Goal: Navigation & Orientation: Find specific page/section

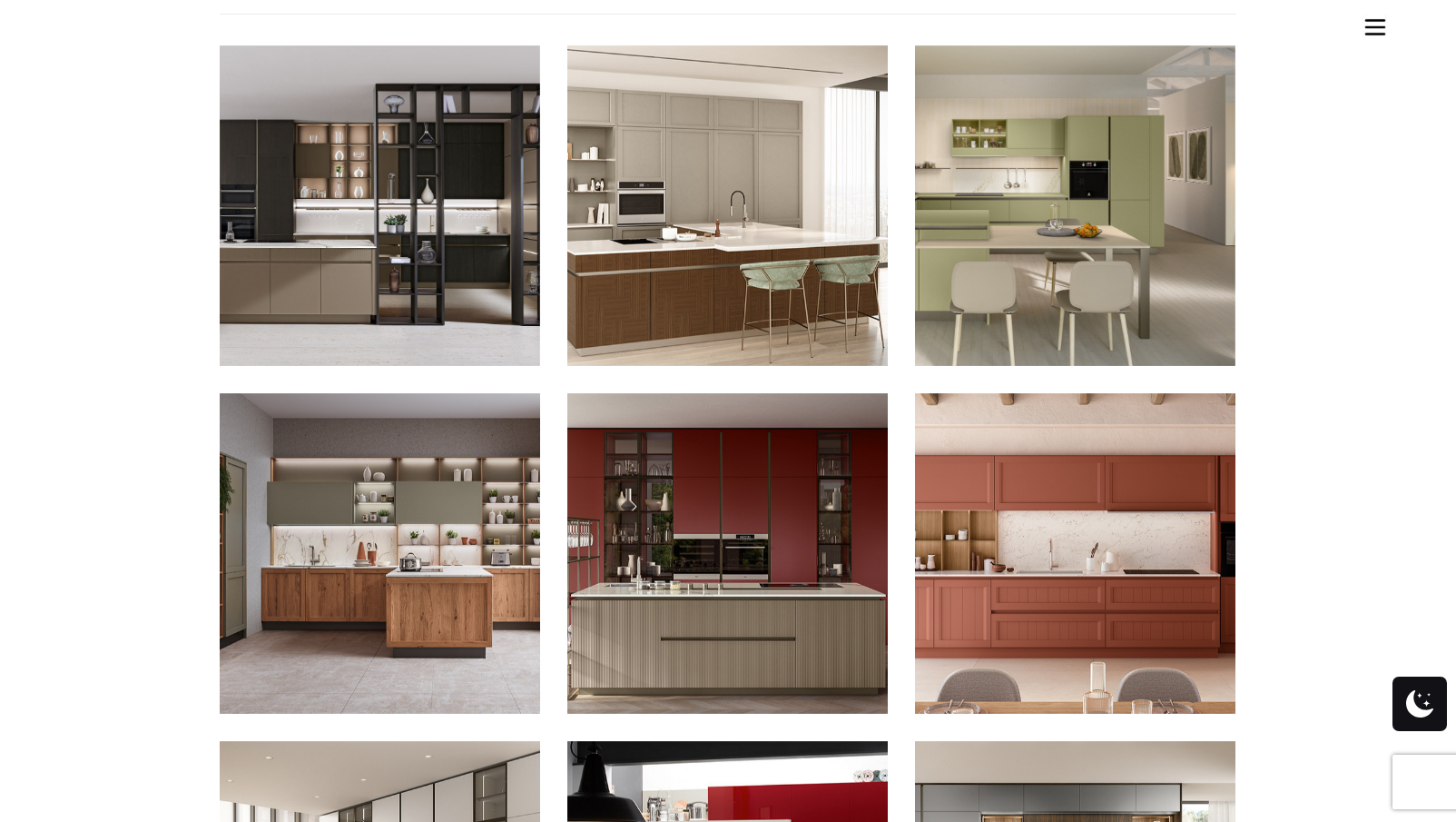
scroll to position [932, 0]
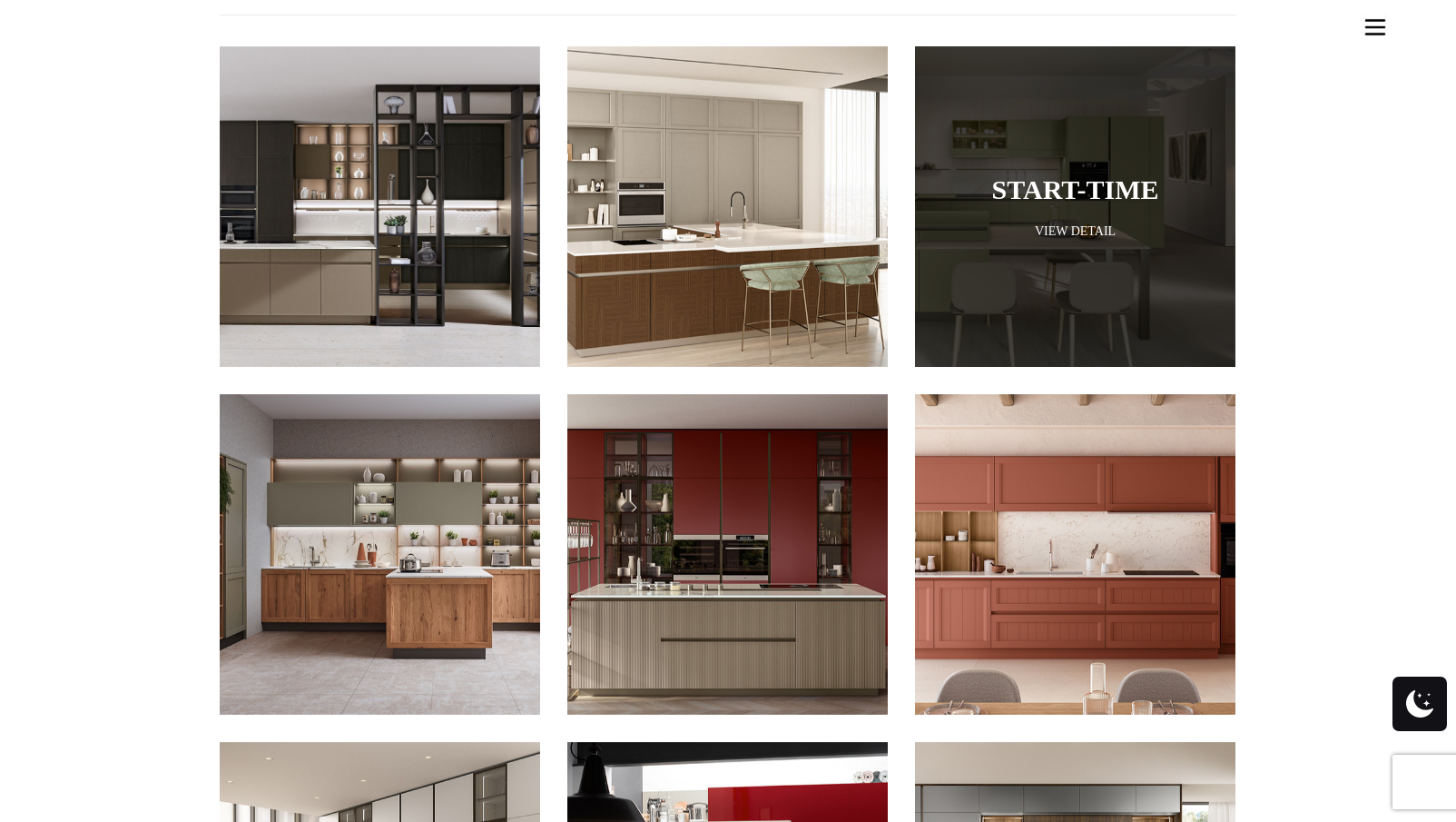
click at [1140, 222] on link "View Detail" at bounding box center [1076, 231] width 320 height 17
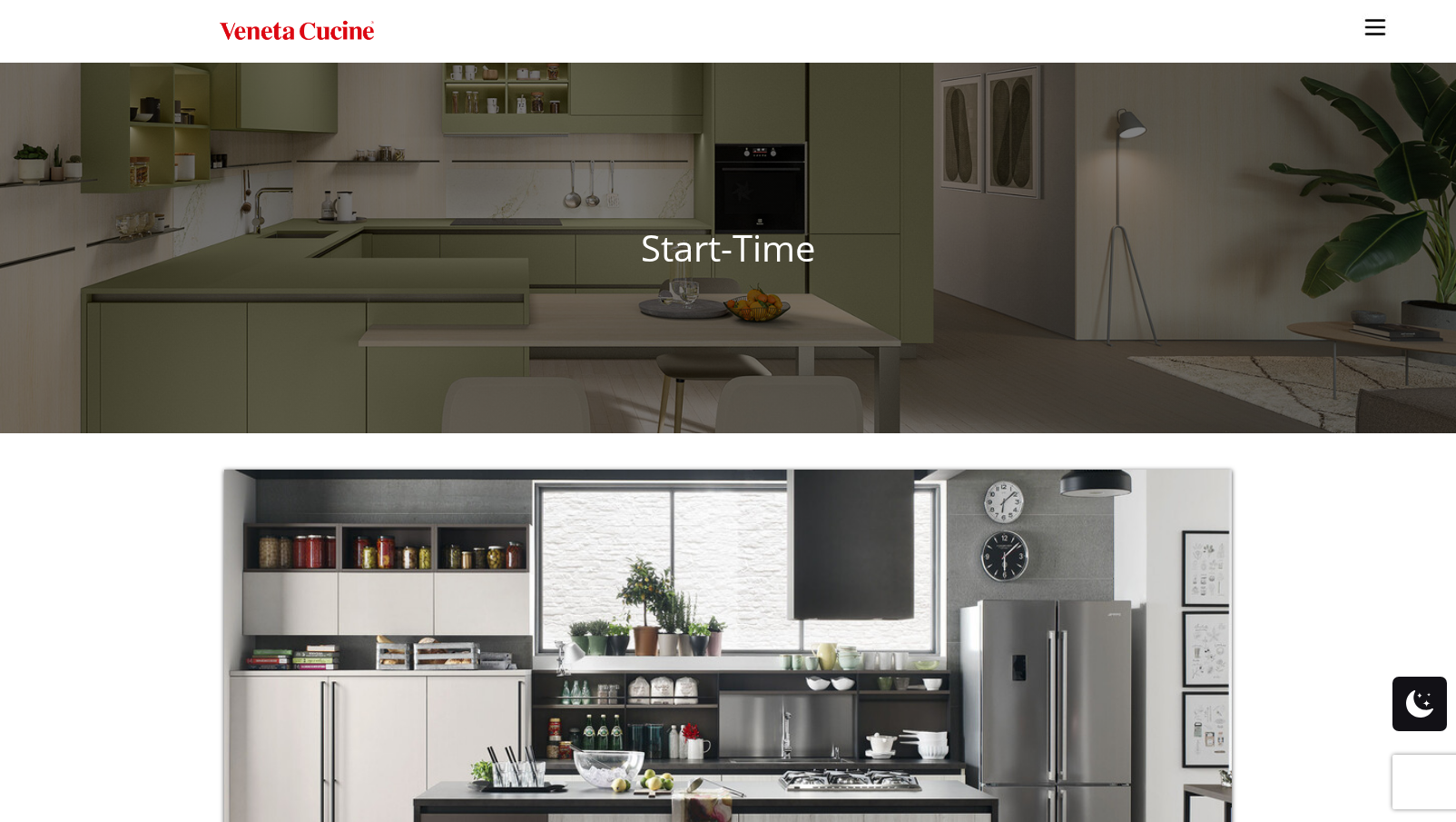
click at [1014, 276] on ul "Kitchens Projects Other Products Bathrooms Closets Italian Doors About Blog Con…" at bounding box center [728, 411] width 1456 height 822
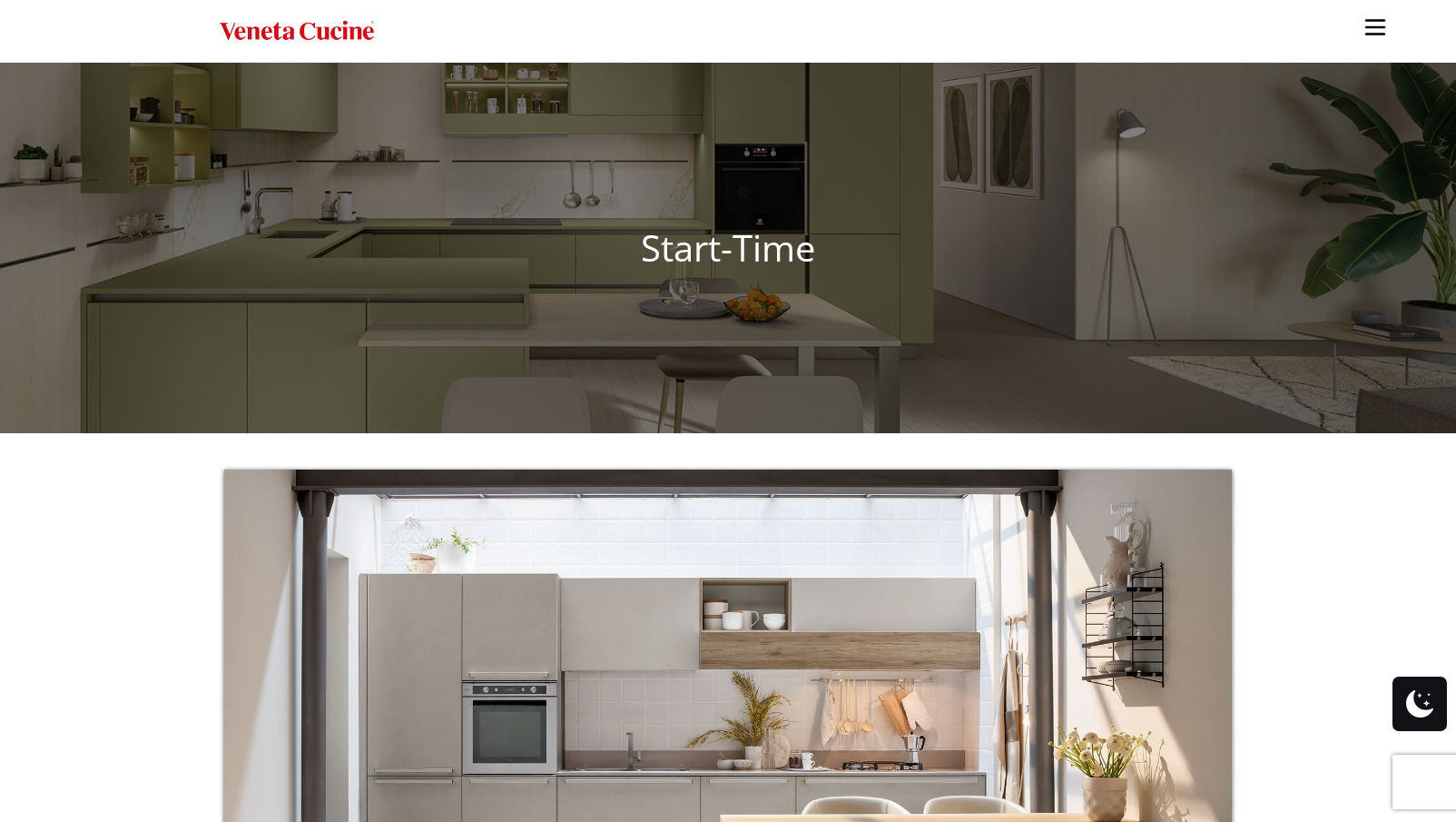
click at [1367, 33] on img "Site" at bounding box center [1375, 27] width 27 height 27
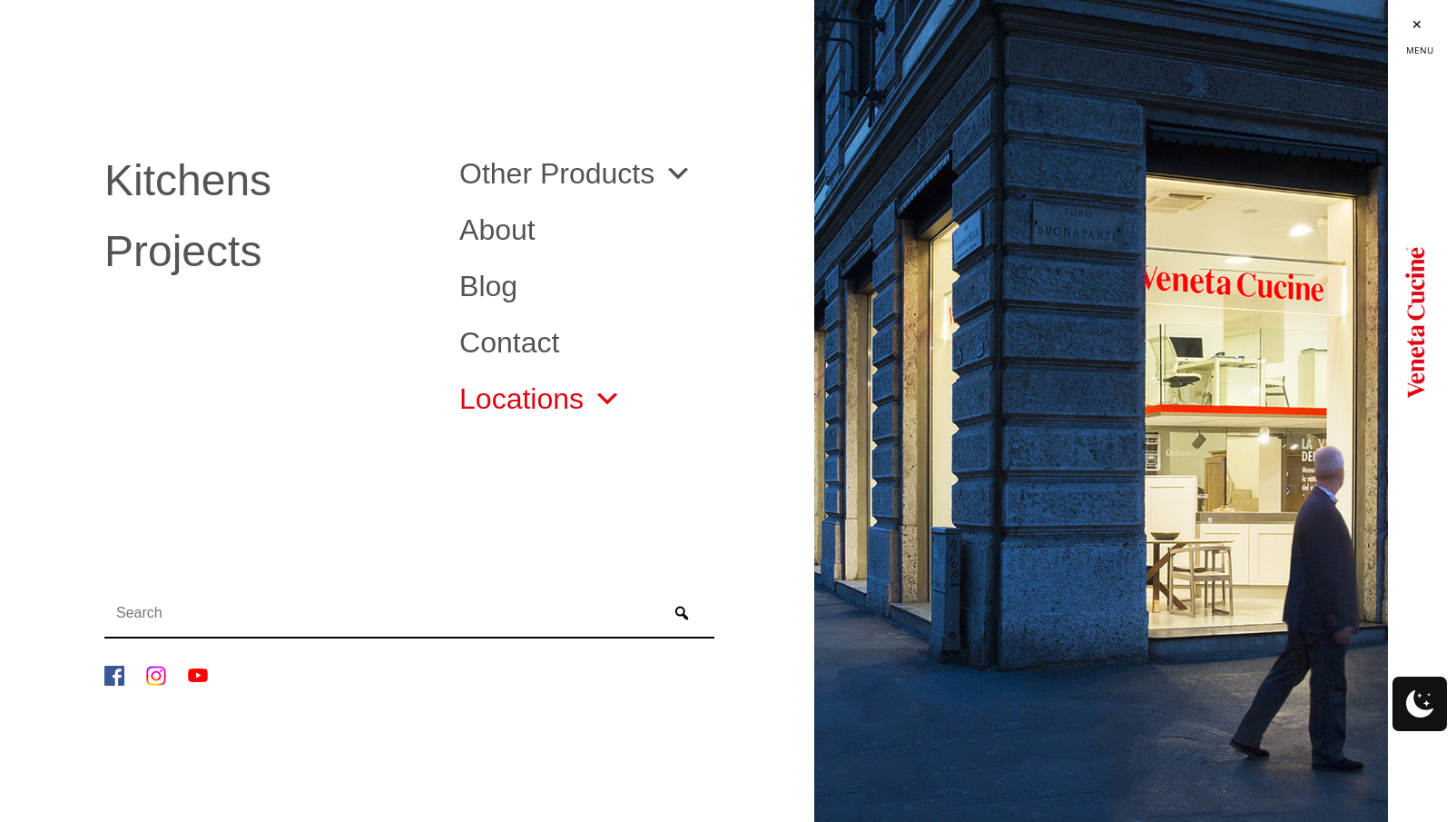
click at [607, 387] on span "Site" at bounding box center [602, 398] width 38 height 29
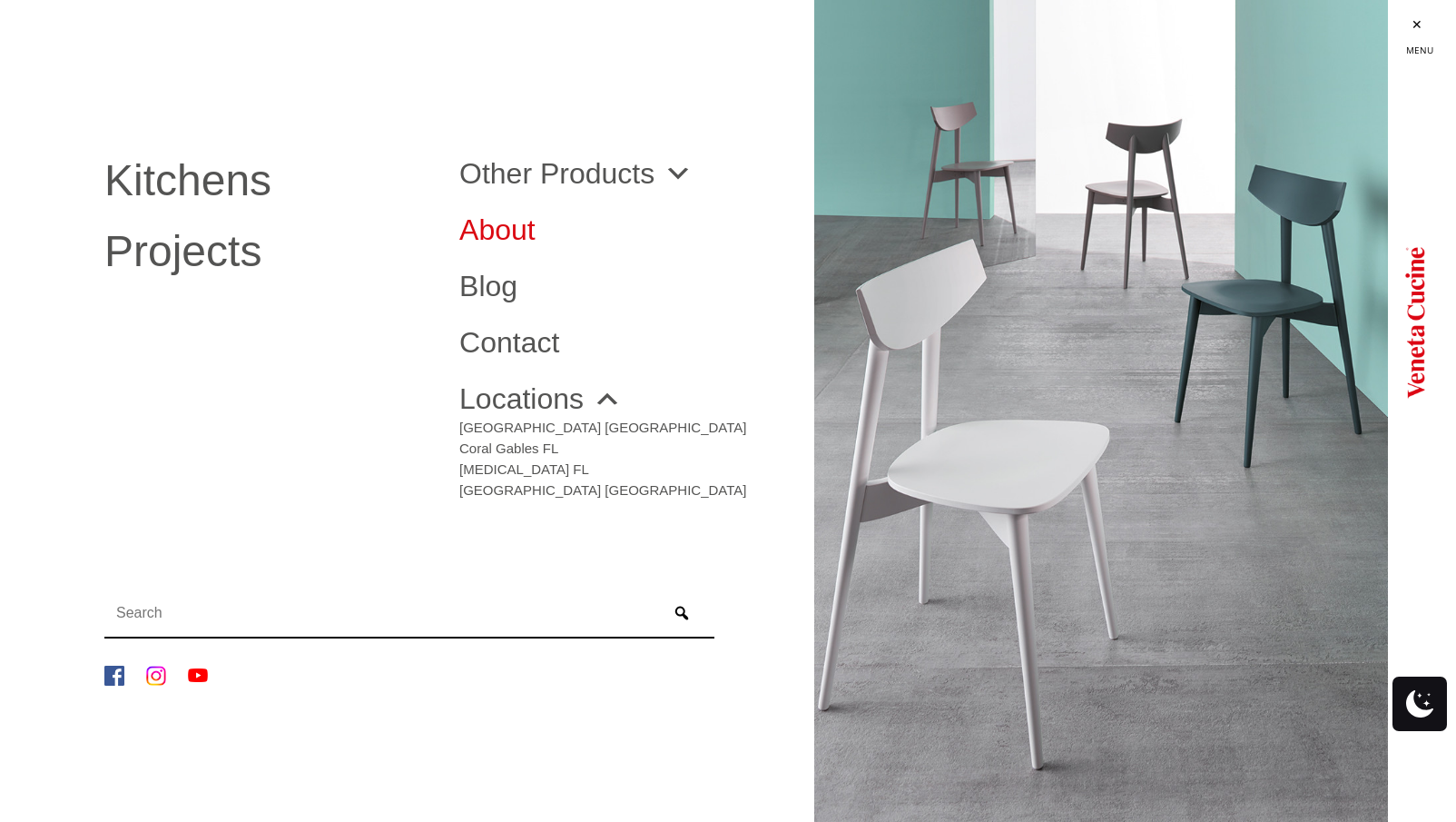
click at [507, 238] on link "About" at bounding box center [623, 230] width 328 height 29
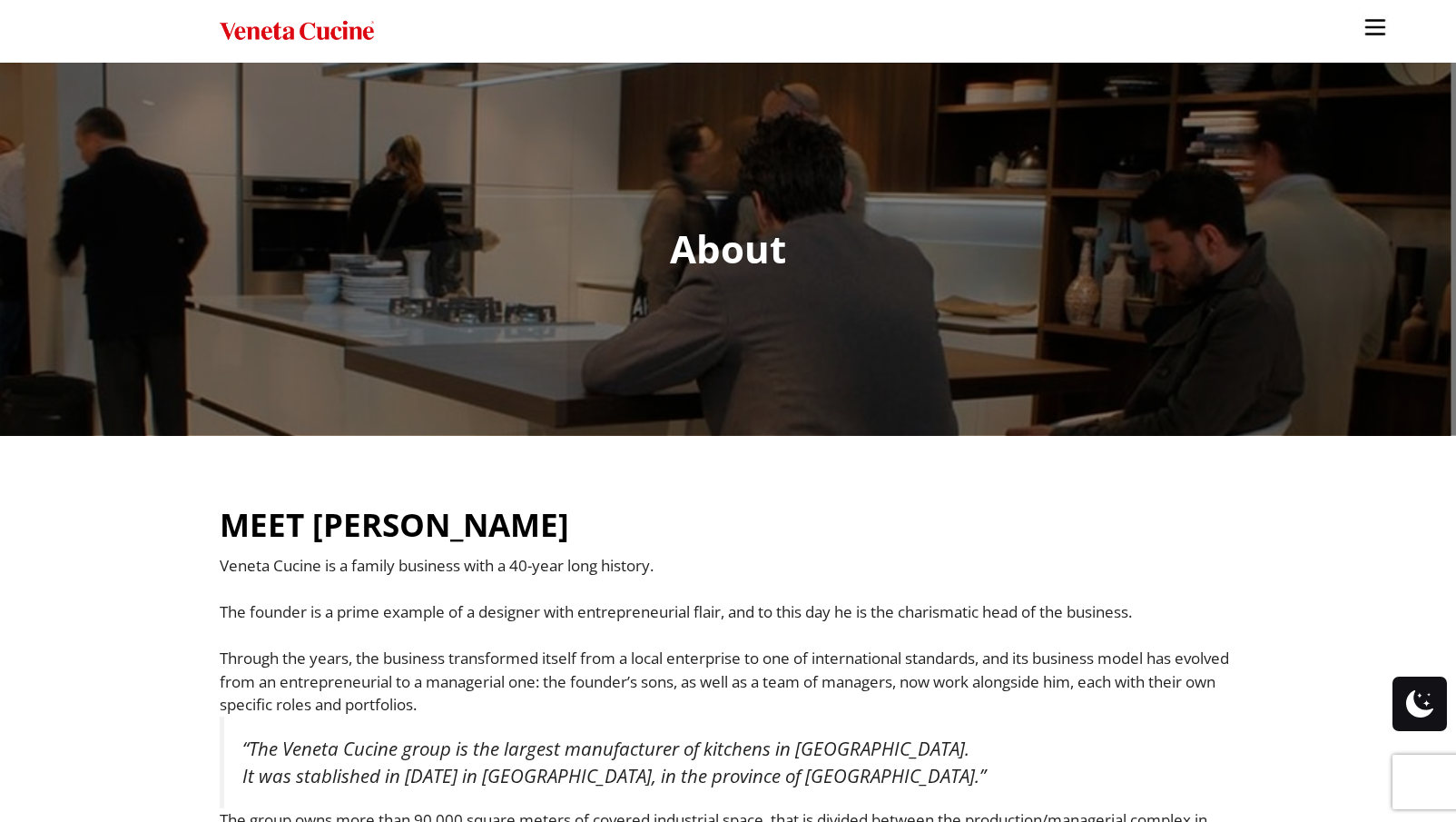
click at [1382, 35] on img "Site" at bounding box center [1375, 27] width 27 height 27
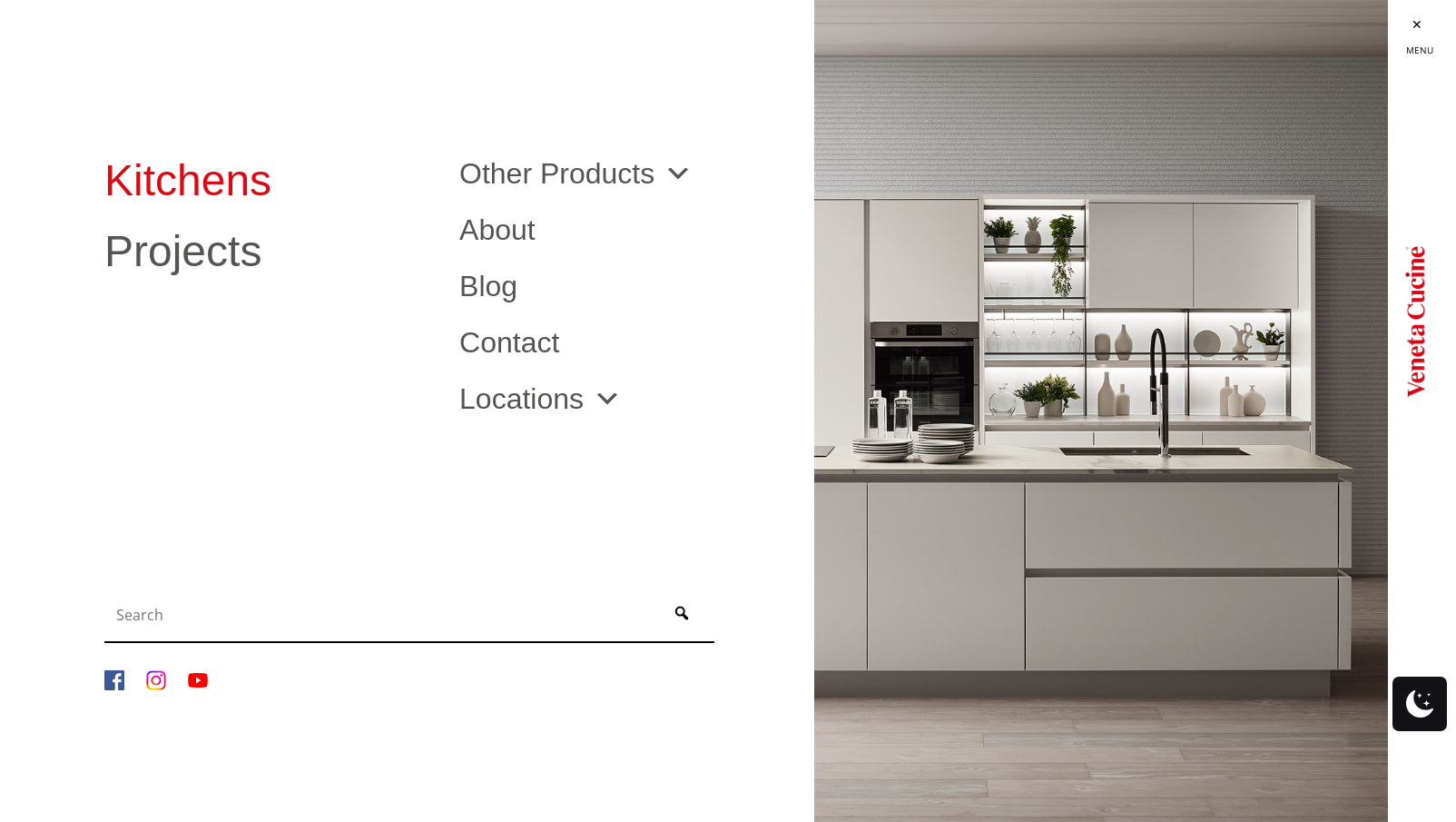
click at [221, 187] on link "Kitchens" at bounding box center [268, 181] width 328 height 44
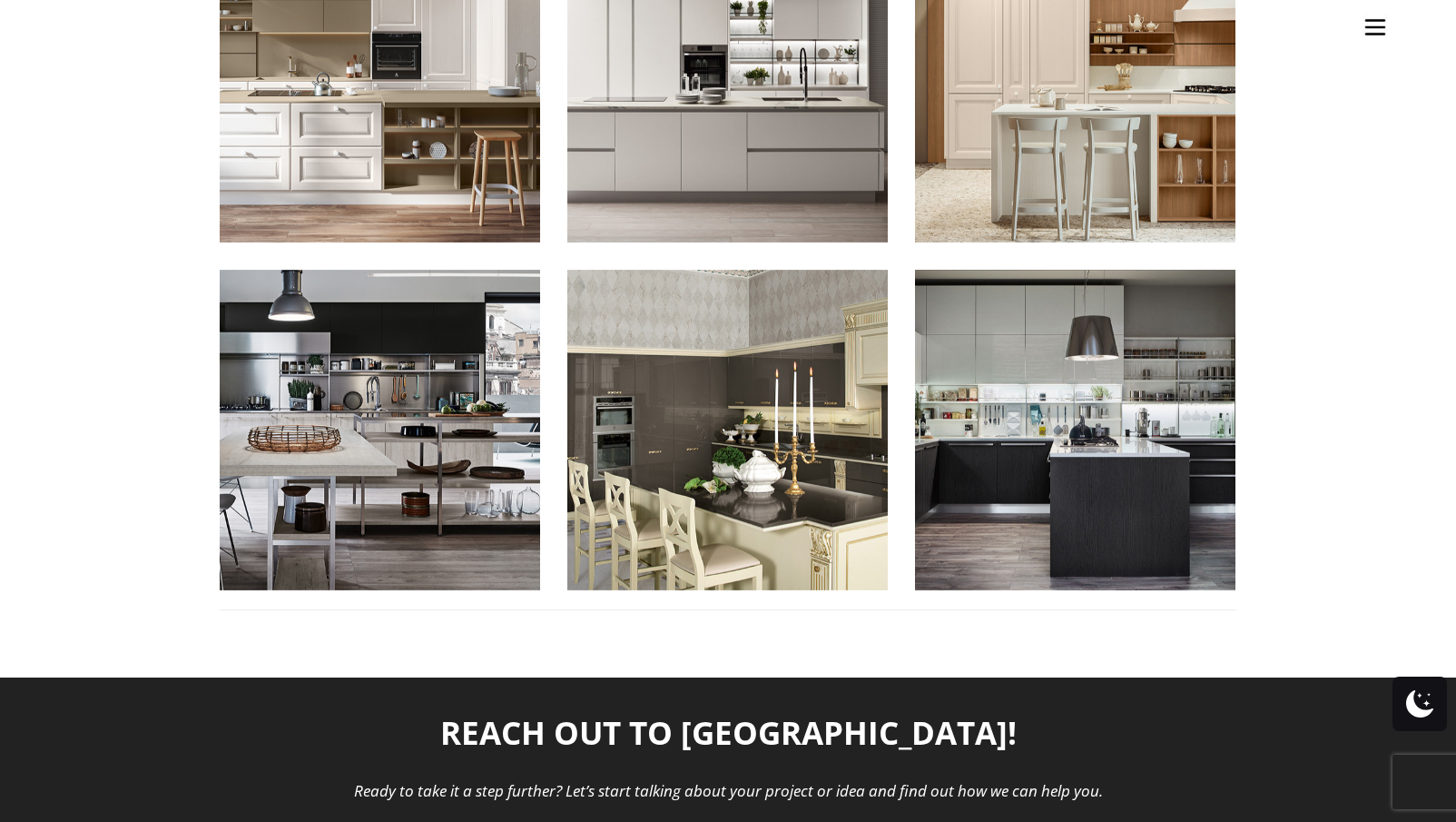
scroll to position [2098, 0]
